Goal: Task Accomplishment & Management: Use online tool/utility

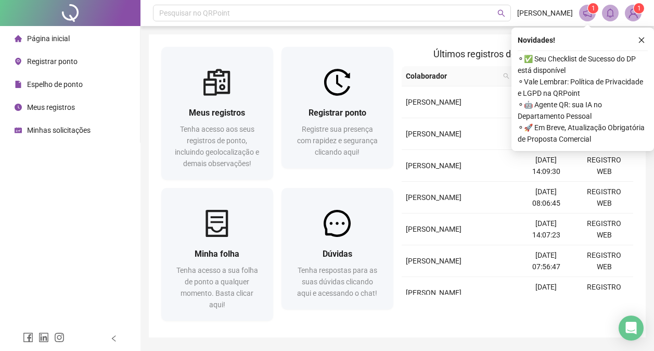
click at [60, 58] on span "Registrar ponto" at bounding box center [52, 61] width 50 height 8
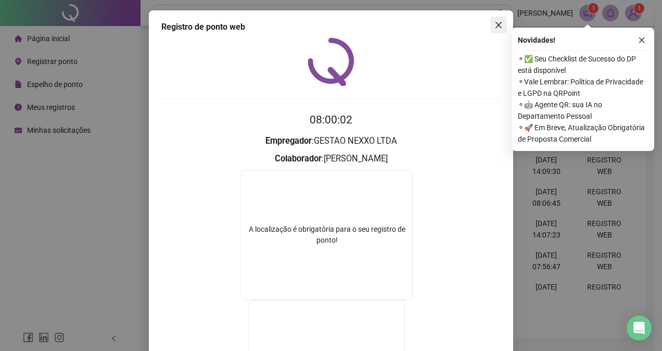
click at [494, 27] on icon "close" at bounding box center [498, 25] width 8 height 8
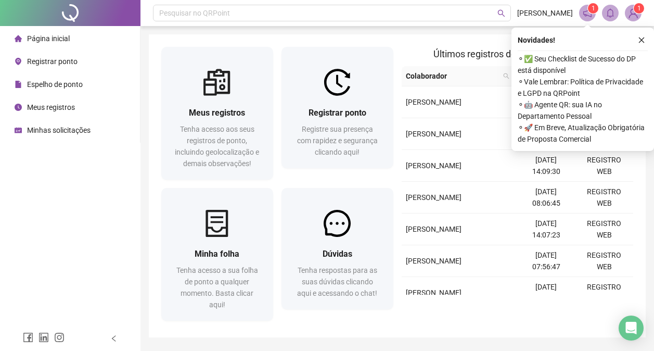
click at [62, 62] on span "Registrar ponto" at bounding box center [52, 61] width 50 height 8
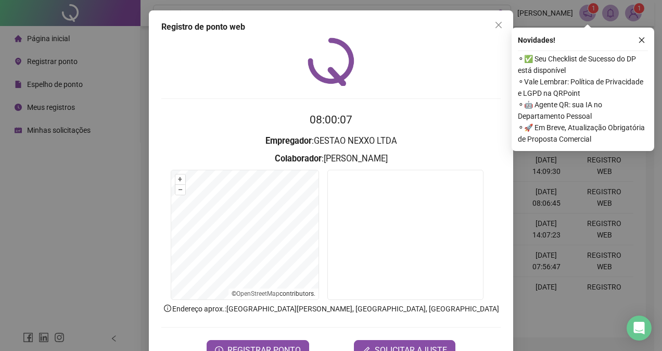
scroll to position [33, 0]
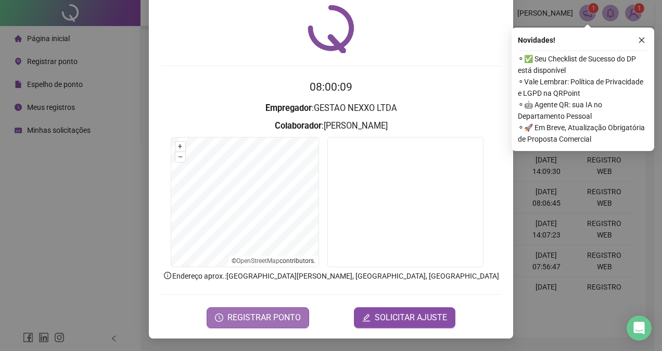
click at [252, 310] on button "REGISTRAR PONTO" at bounding box center [258, 317] width 103 height 21
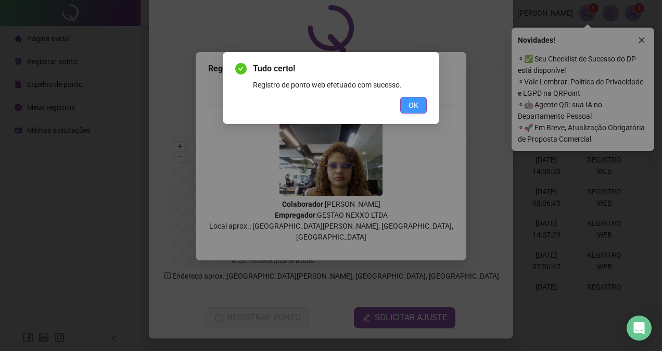
click at [415, 100] on span "OK" at bounding box center [414, 104] width 10 height 11
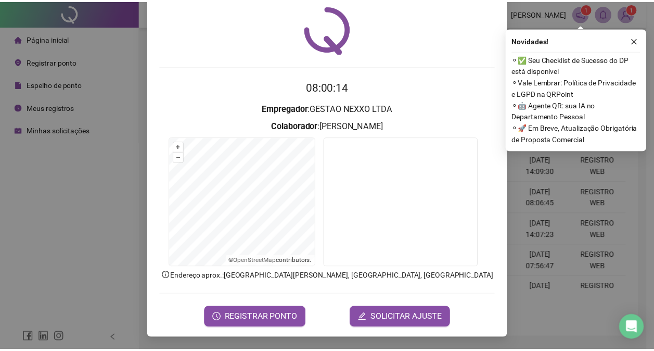
scroll to position [0, 0]
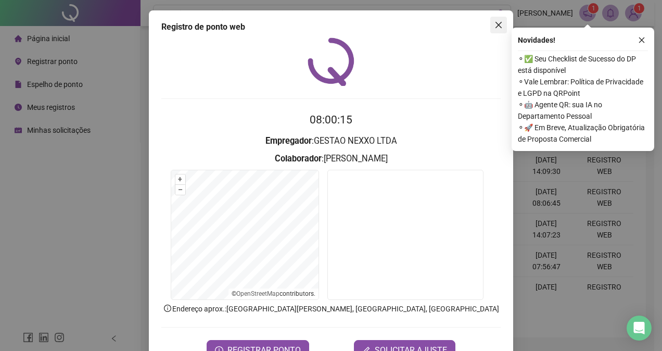
click at [497, 22] on icon "close" at bounding box center [498, 25] width 6 height 6
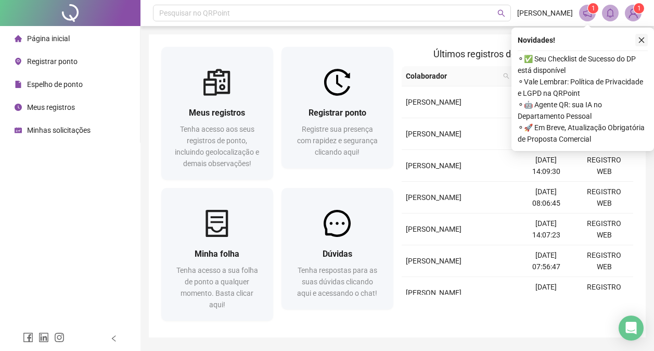
click at [642, 39] on icon "close" at bounding box center [641, 39] width 7 height 7
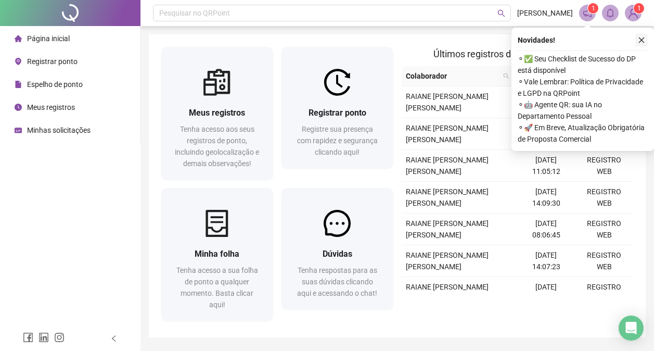
click at [642, 41] on icon "close" at bounding box center [641, 39] width 7 height 7
